Goal: Contribute content: Contribute content

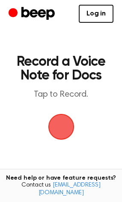
click at [62, 126] on span "button" at bounding box center [61, 127] width 24 height 24
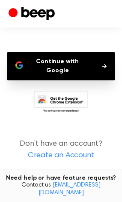
scroll to position [2, 0]
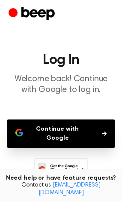
click at [98, 135] on button "Continue with Google" at bounding box center [61, 133] width 109 height 28
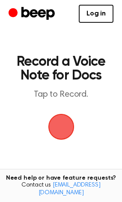
click at [64, 130] on span "button" at bounding box center [61, 127] width 36 height 36
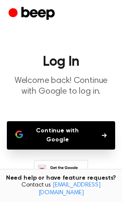
click at [64, 130] on button "Continue with Google" at bounding box center [61, 135] width 109 height 28
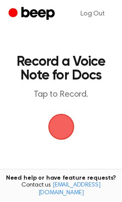
click at [61, 127] on span "button" at bounding box center [60, 126] width 29 height 29
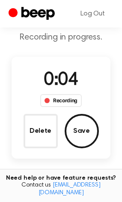
scroll to position [45, 0]
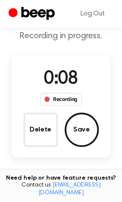
click at [98, 115] on div "Delete Save" at bounding box center [62, 129] width 76 height 34
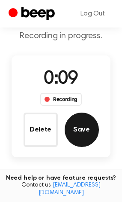
click at [82, 127] on button "Save" at bounding box center [82, 129] width 34 height 34
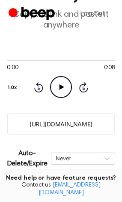
scroll to position [0, 0]
